Goal: Communication & Community: Participate in discussion

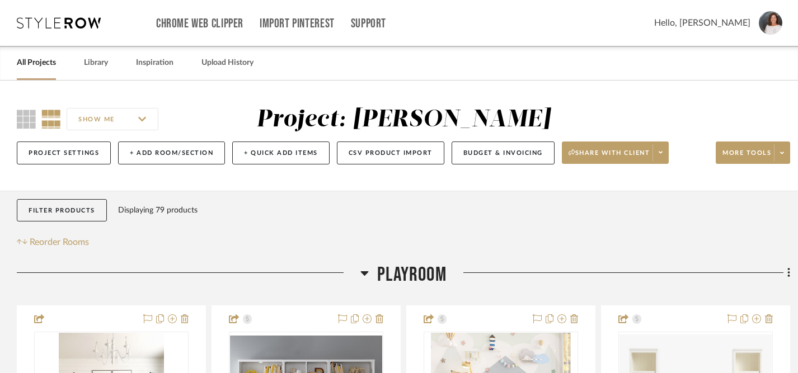
click at [41, 68] on link "All Projects" at bounding box center [36, 62] width 39 height 15
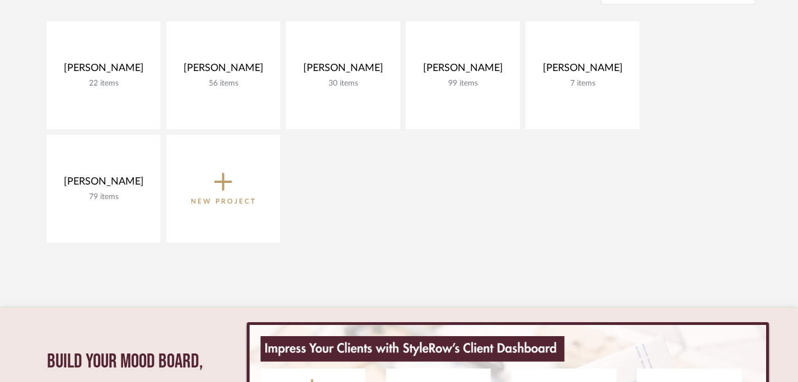
scroll to position [253, 0]
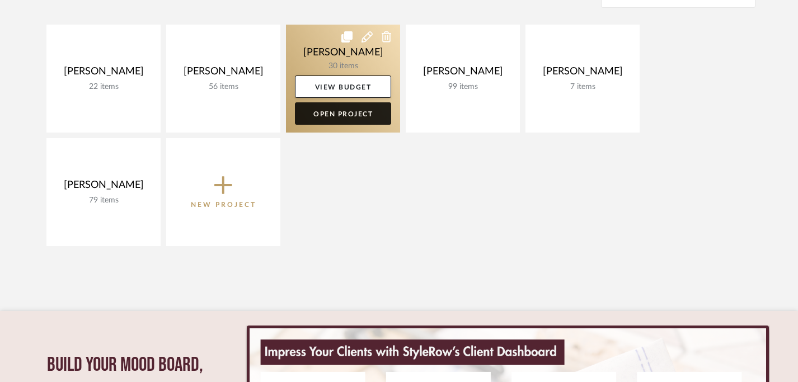
click at [358, 115] on link "Open Project" at bounding box center [343, 113] width 96 height 22
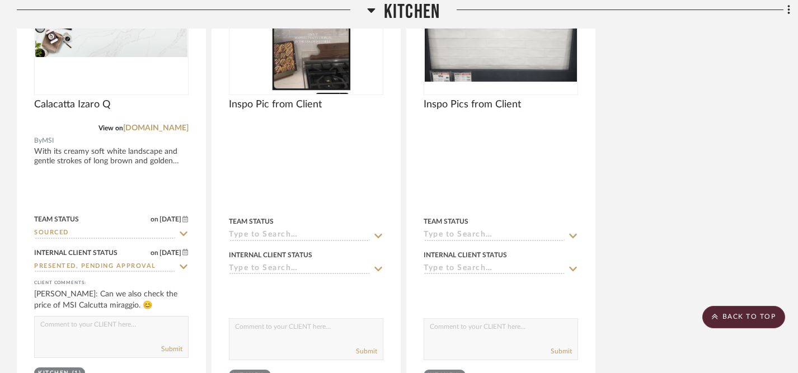
scroll to position [922, 0]
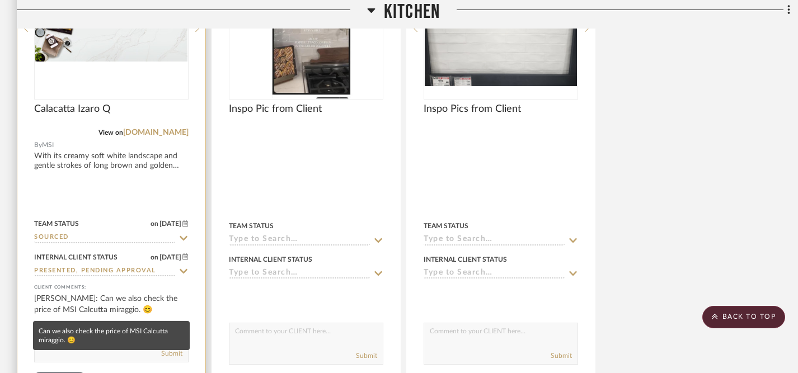
click at [143, 297] on div "[PERSON_NAME]: Can we also check the price of MSI Calcutta miraggio. 😊" at bounding box center [111, 304] width 155 height 22
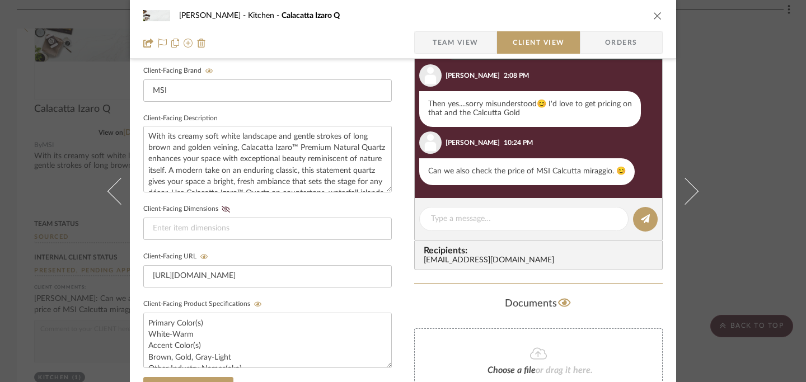
scroll to position [355, 0]
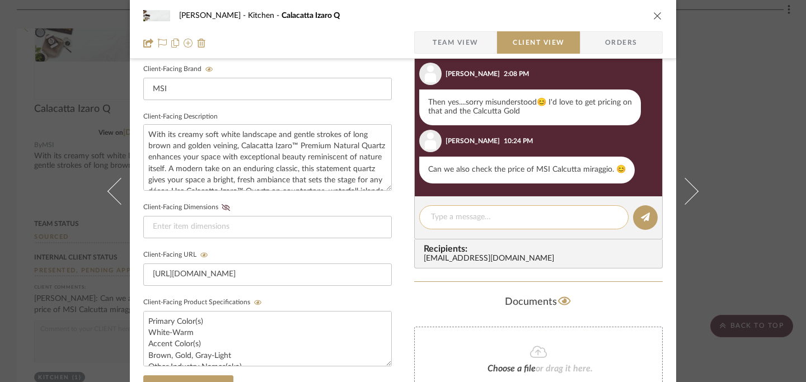
click at [514, 221] on textarea at bounding box center [524, 218] width 186 height 12
type textarea "S"
click at [653, 13] on icon "close" at bounding box center [657, 15] width 9 height 9
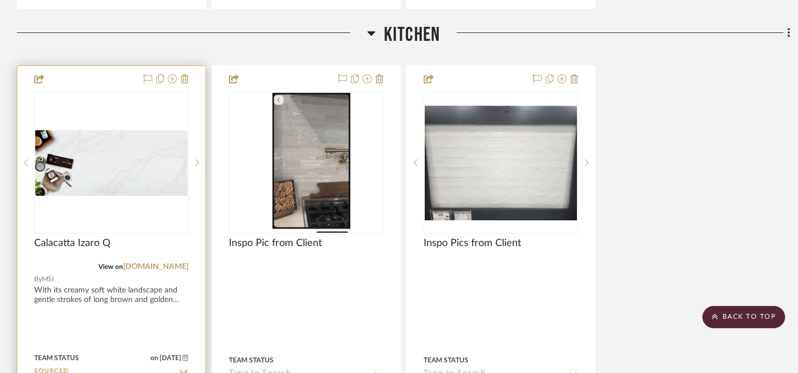
scroll to position [785, 0]
